Goal: Task Accomplishment & Management: Use online tool/utility

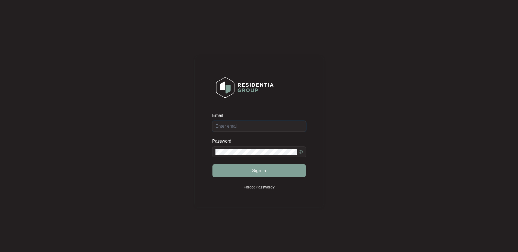
type input "[EMAIL_ADDRESS][DOMAIN_NAME]"
click at [253, 166] on button "Sign in" at bounding box center [258, 170] width 93 height 13
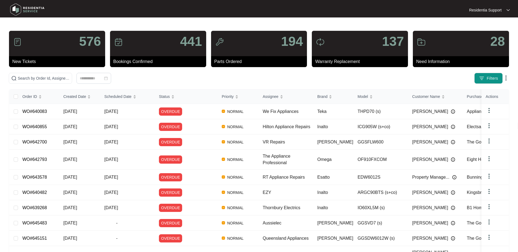
click at [507, 81] on img at bounding box center [506, 78] width 7 height 7
drag, startPoint x: 375, startPoint y: 70, endPoint x: 416, endPoint y: 74, distance: 40.9
click at [375, 71] on div "576 New Tickets 441 Bookings Confirmed 194 Parts Ordered 137 Warranty Replaceme…" at bounding box center [259, 161] width 500 height 260
click at [478, 75] on button "Filters" at bounding box center [488, 78] width 28 height 11
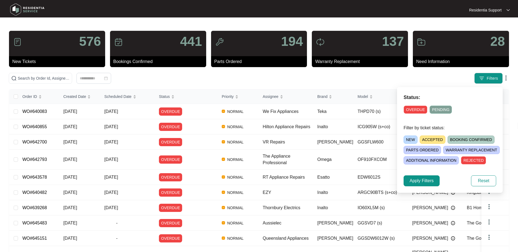
click at [409, 141] on span "NEW" at bounding box center [411, 140] width 14 height 8
click at [428, 139] on span "ACCEPTED" at bounding box center [434, 140] width 26 height 8
click at [475, 138] on span "BOOKING CONFIRMED" at bounding box center [473, 140] width 47 height 8
drag, startPoint x: 475, startPoint y: 138, endPoint x: 460, endPoint y: 151, distance: 20.3
click at [460, 151] on span "WARRANTY REPLACEMENT" at bounding box center [471, 150] width 56 height 8
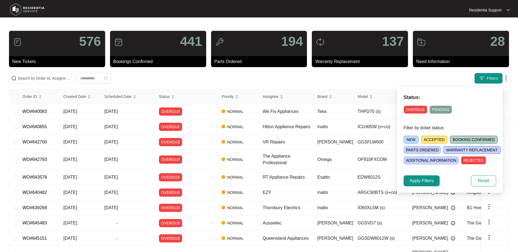
click at [408, 151] on span "PARTS ORDERED" at bounding box center [422, 150] width 37 height 8
drag, startPoint x: 408, startPoint y: 151, endPoint x: 418, endPoint y: 161, distance: 14.5
click at [418, 161] on span "ADDITIONAL INFORMATION" at bounding box center [431, 160] width 55 height 8
click at [429, 184] on button "Apply Filters" at bounding box center [422, 181] width 36 height 11
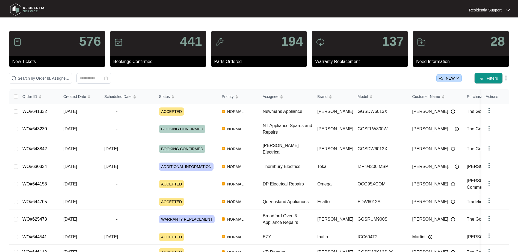
click at [507, 78] on img at bounding box center [506, 78] width 7 height 7
click at [493, 90] on span "Download Tickets CSV" at bounding box center [481, 89] width 48 height 6
